Goal: Information Seeking & Learning: Learn about a topic

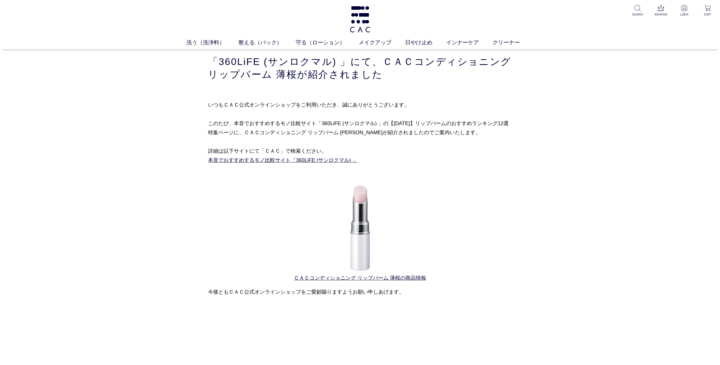
click at [687, 95] on div "買い物かご 買い物かご内の商品 買い物かごは空です... カテゴリから探す 商品一覧 ジャンルから探す 限定品 「360LiFE (サンロクマル) 」にて、Ｃ…" at bounding box center [360, 175] width 720 height 252
drag, startPoint x: 312, startPoint y: 124, endPoint x: 365, endPoint y: 124, distance: 53.4
click at [365, 124] on p "いつもＣＡＣ公式オンラインショップをご利用いただき、誠にありがとうございます。 このたび、本音でおすすめするモノ比較サイト「360LiFE (サンロクマル) …" at bounding box center [359, 132] width 303 height 65
drag, startPoint x: 365, startPoint y: 124, endPoint x: 332, endPoint y: 122, distance: 33.4
click at [332, 121] on p "いつもＣＡＣ公式オンラインショップをご利用いただき、誠にありがとうございます。 このたび、本音でおすすめするモノ比較サイト「360LiFE (サンロクマル) …" at bounding box center [359, 132] width 303 height 65
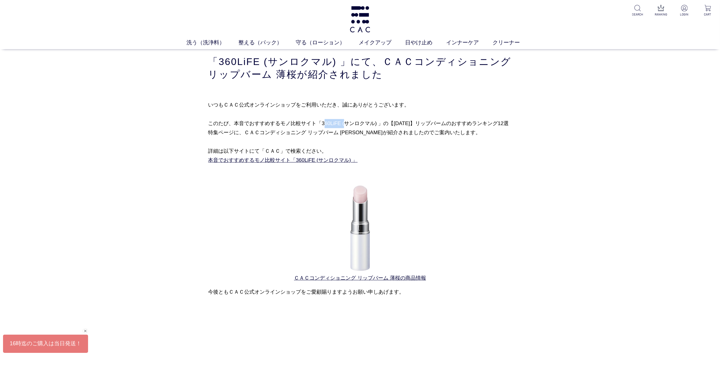
drag, startPoint x: 312, startPoint y: 122, endPoint x: 332, endPoint y: 122, distance: 19.7
click at [332, 122] on p "いつもＣＡＣ公式オンラインショップをご利用いただき、誠にありがとうございます。 このたび、本音でおすすめするモノ比較サイト「360LiFE (サンロクマル) …" at bounding box center [359, 132] width 303 height 65
drag, startPoint x: 331, startPoint y: 122, endPoint x: 324, endPoint y: 121, distance: 7.3
copy p "360LiFE"
